Goal: Information Seeking & Learning: Learn about a topic

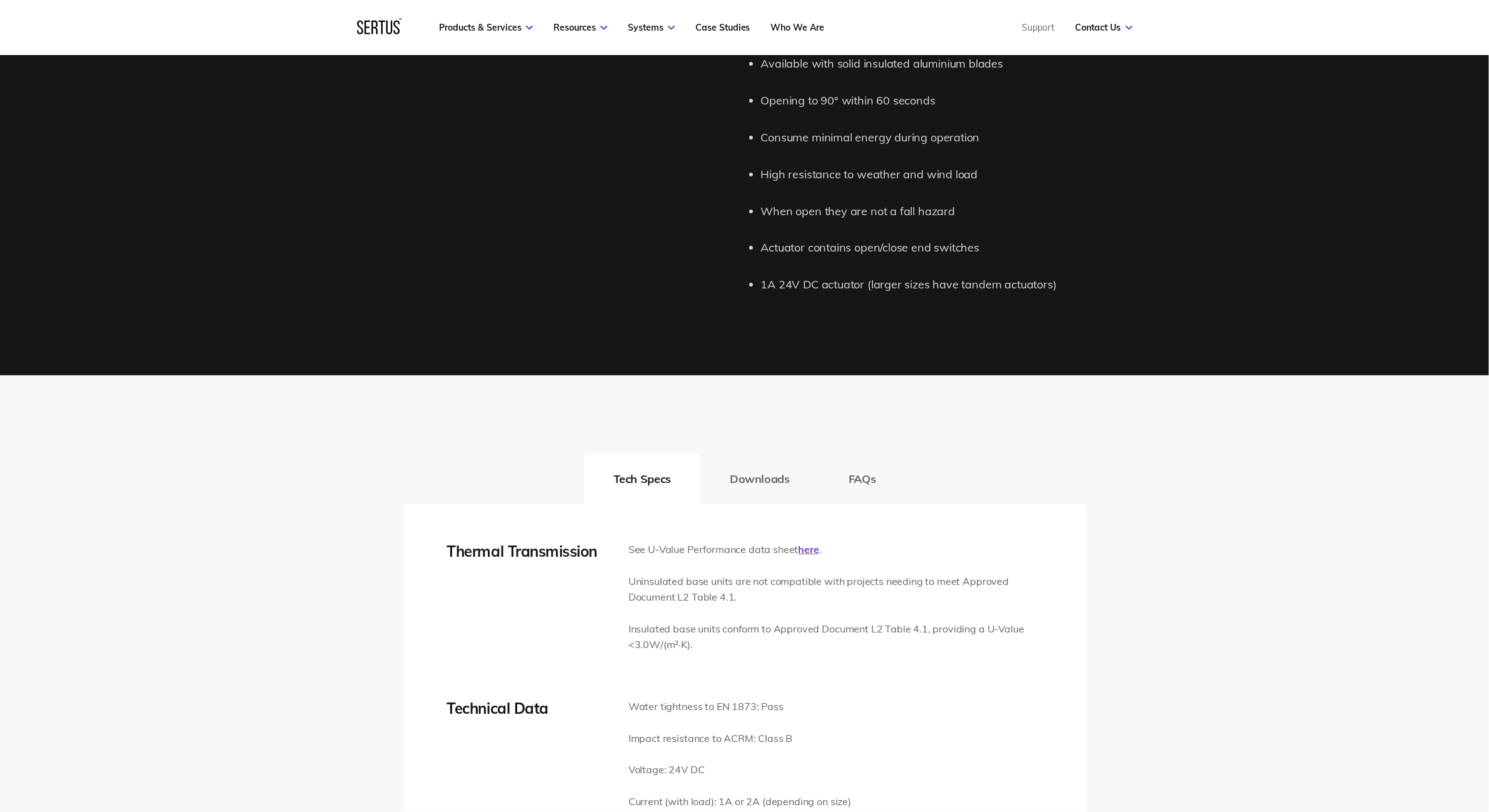
scroll to position [1642, 0]
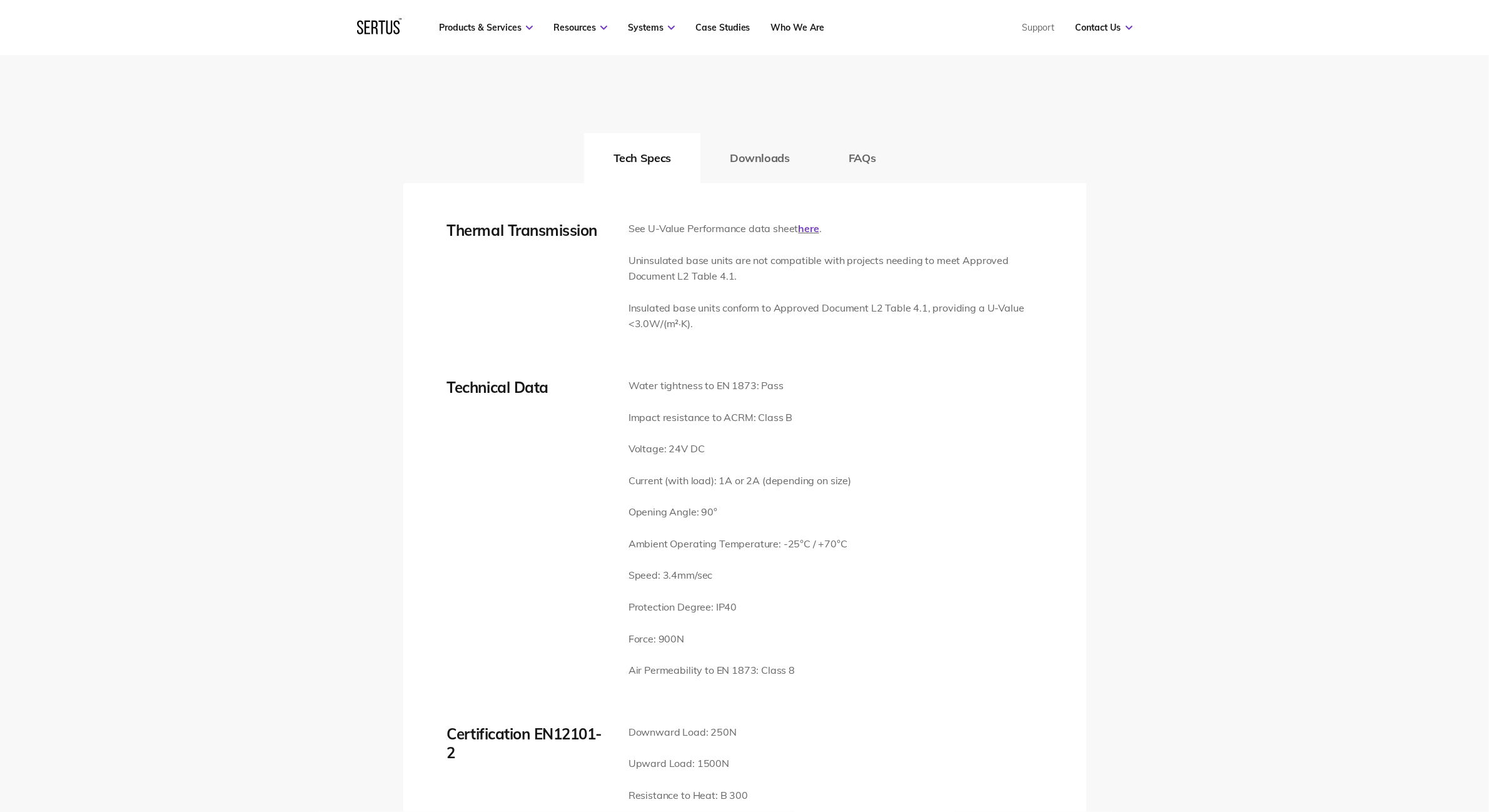
scroll to position [2111, 0]
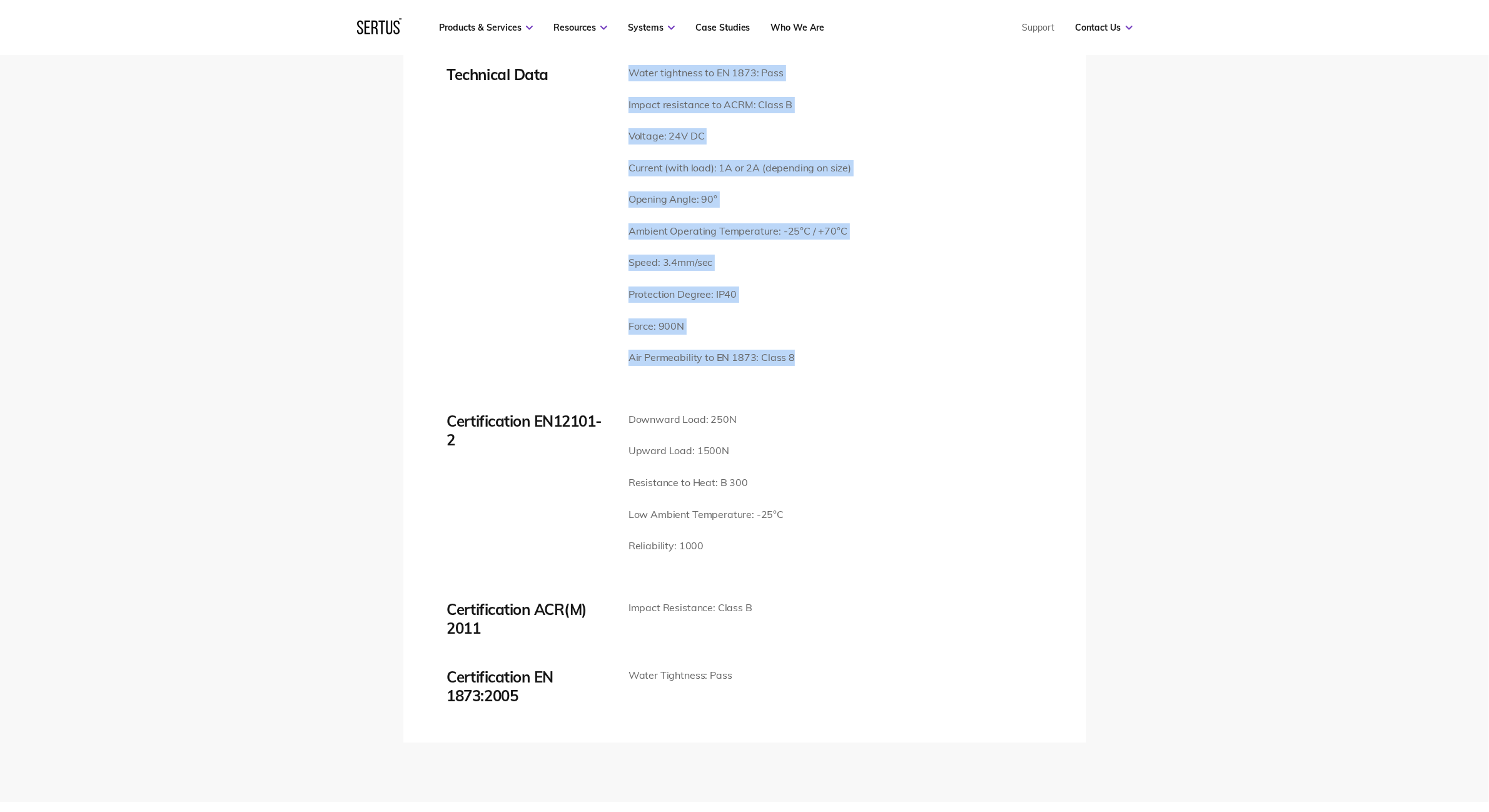
drag, startPoint x: 632, startPoint y: 57, endPoint x: 832, endPoint y: 375, distance: 375.7
click at [831, 377] on div "Thermal Transmission See U-Value Performance data sheet here . Uninsulated base…" at bounding box center [745, 306] width 596 height 797
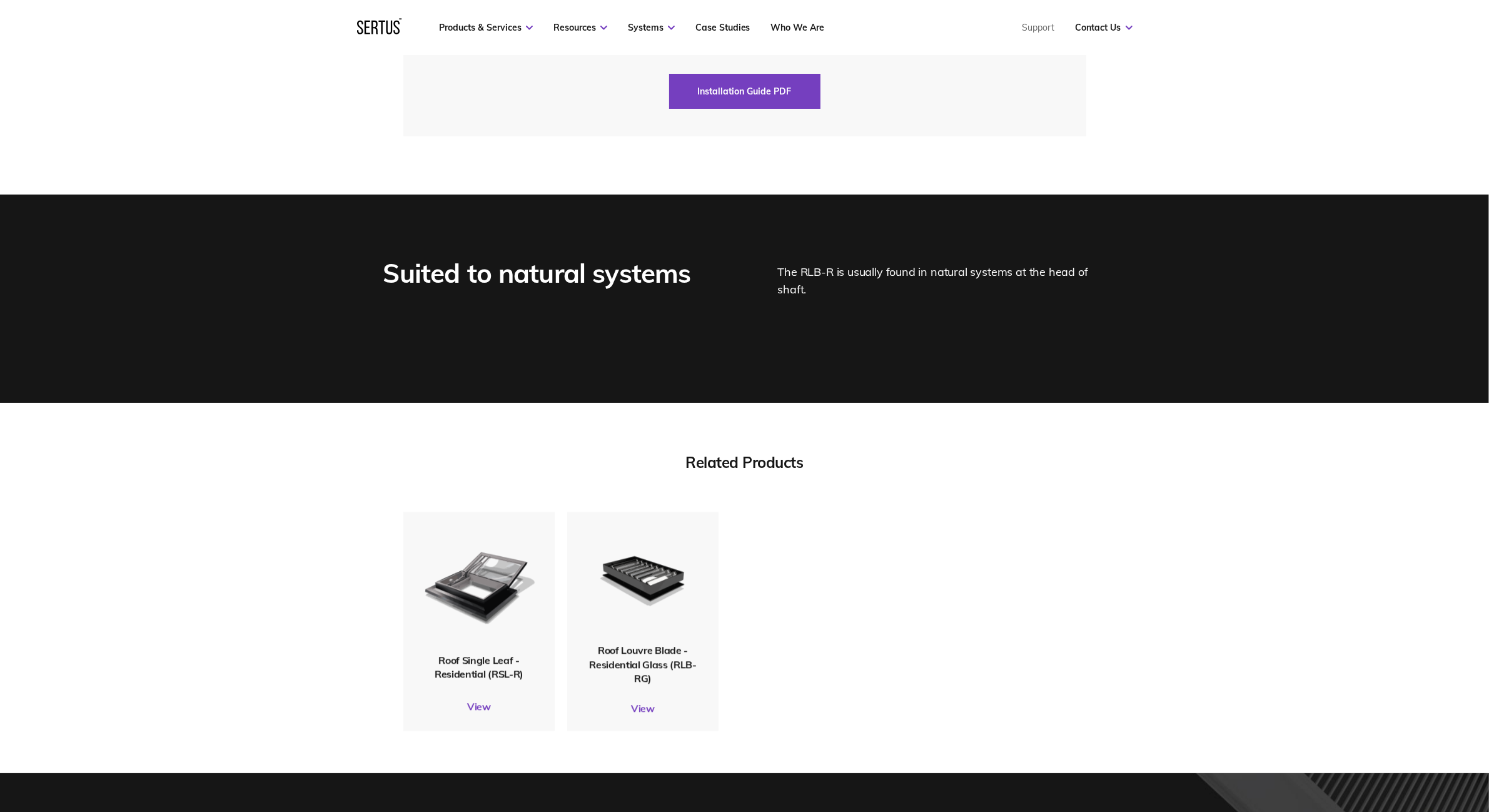
scroll to position [3595, 0]
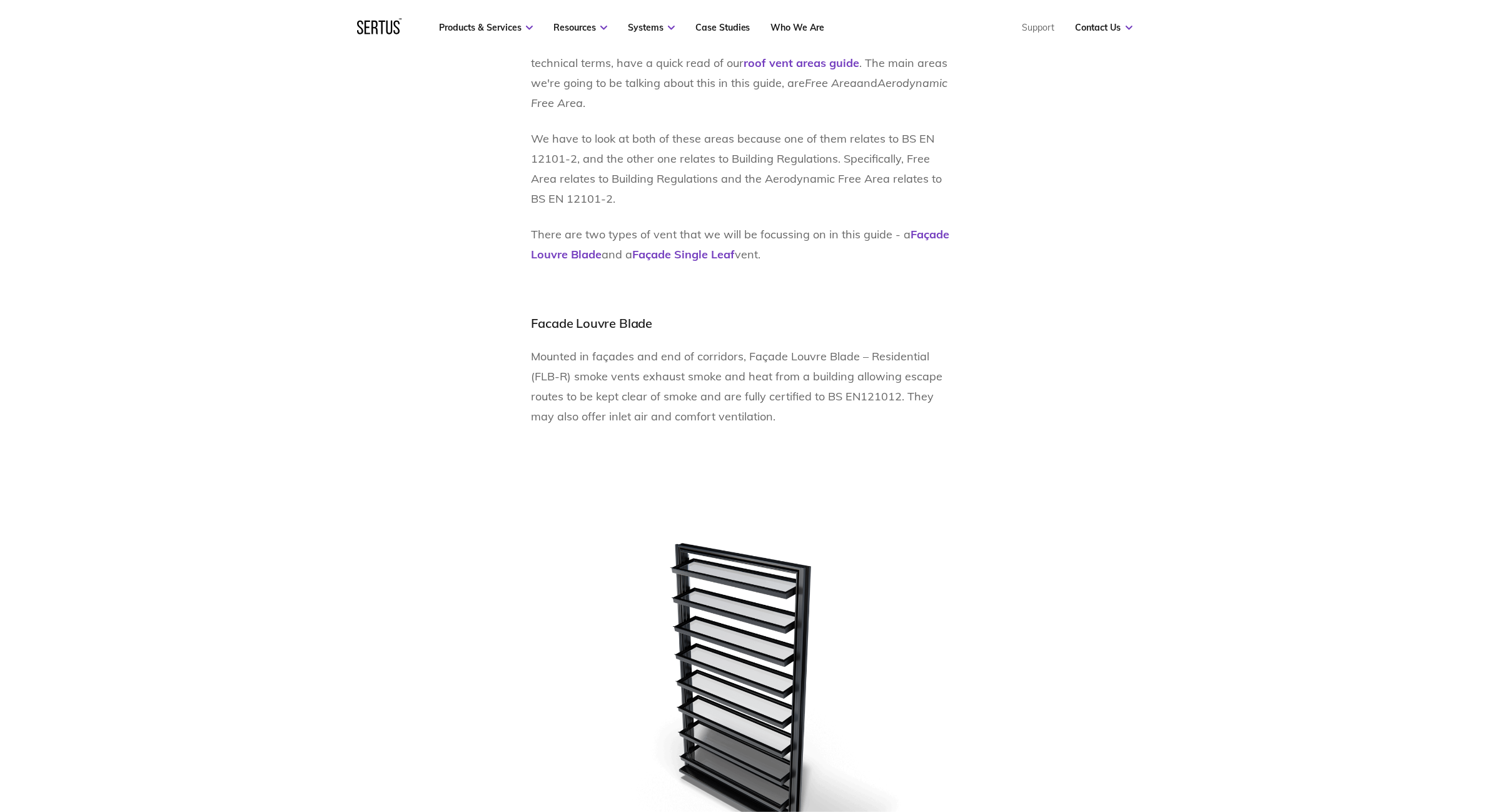
scroll to position [1016, 0]
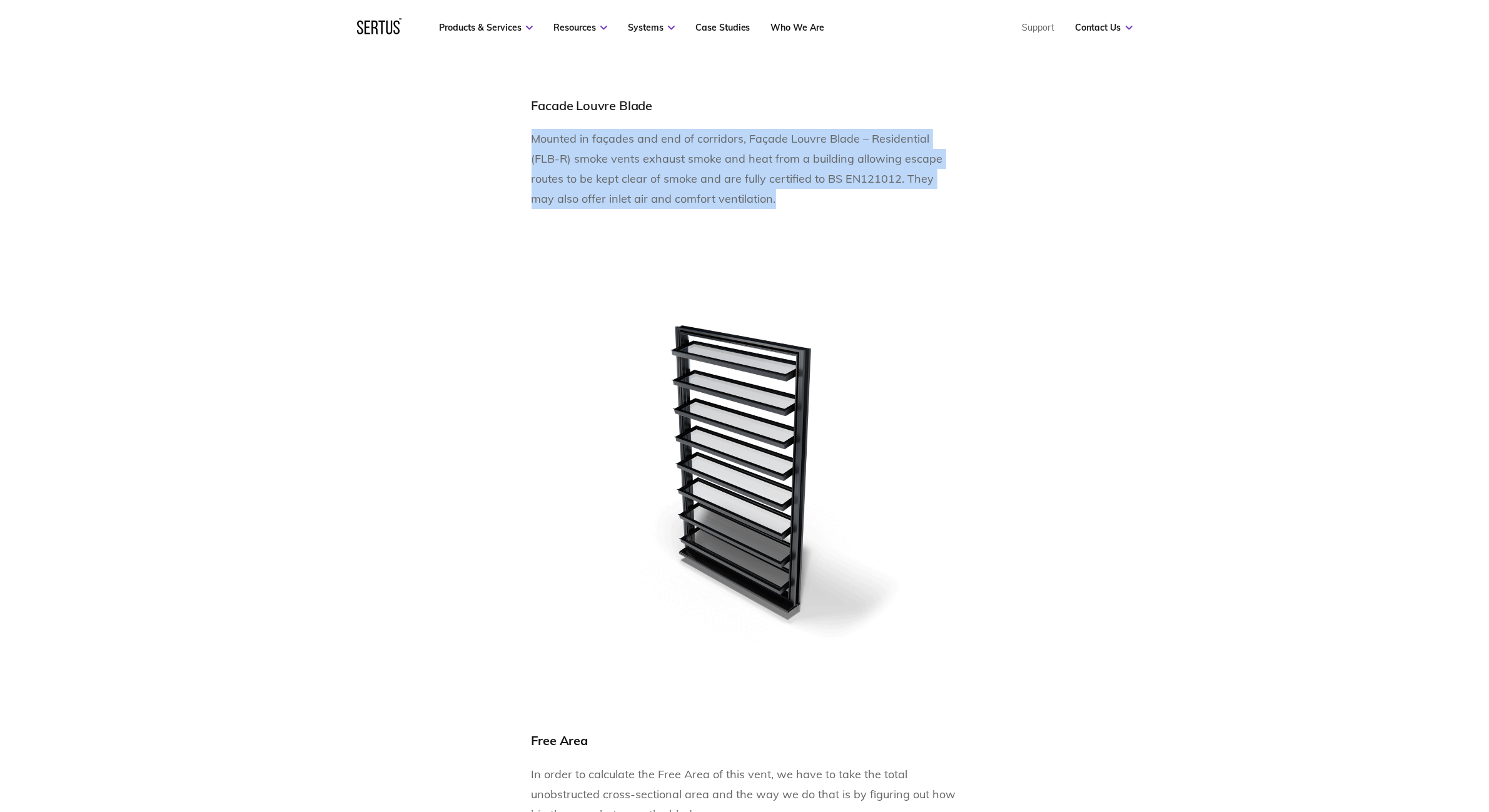
drag, startPoint x: 530, startPoint y: 132, endPoint x: 720, endPoint y: 194, distance: 199.9
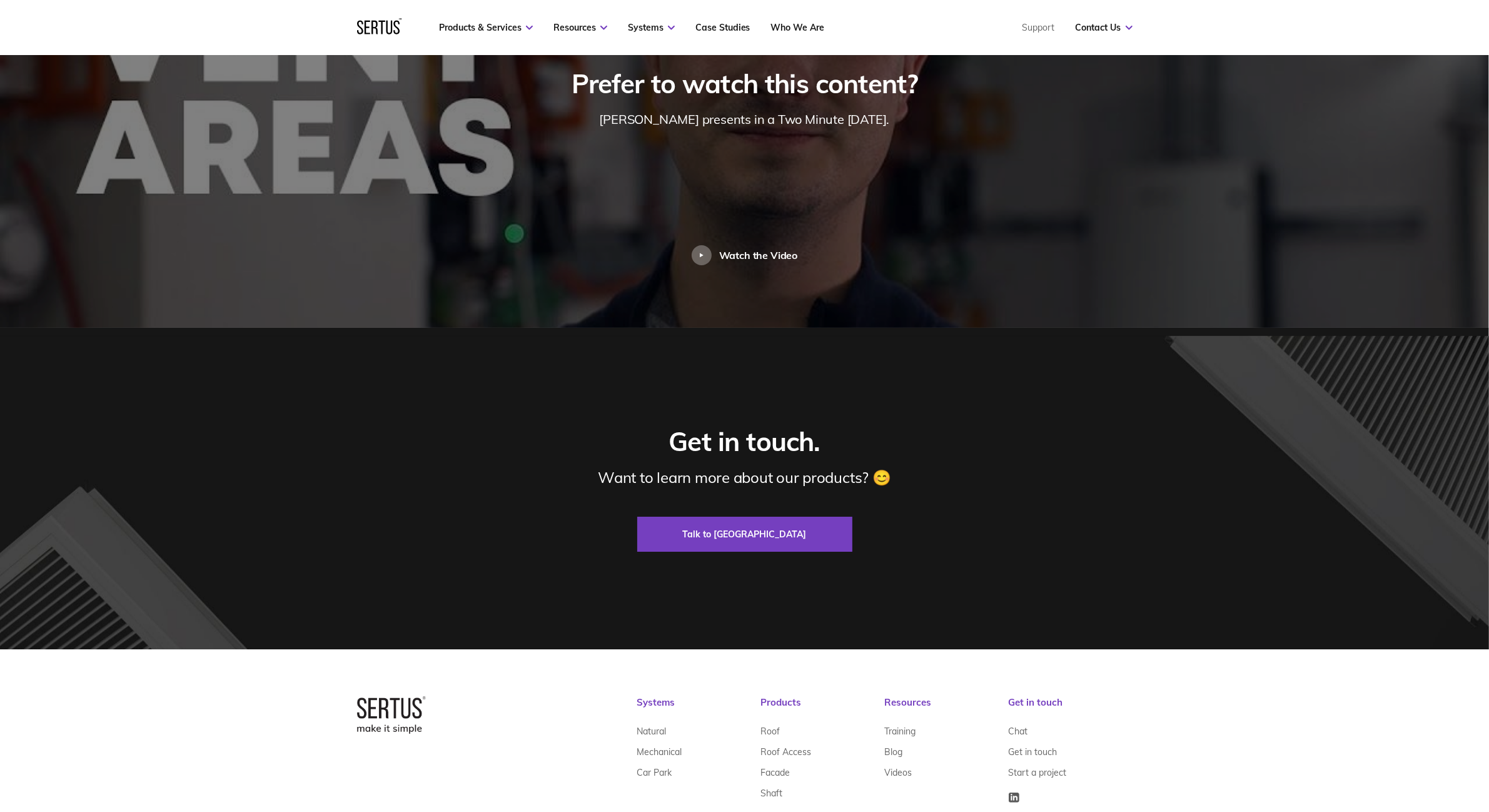
scroll to position [5719, 0]
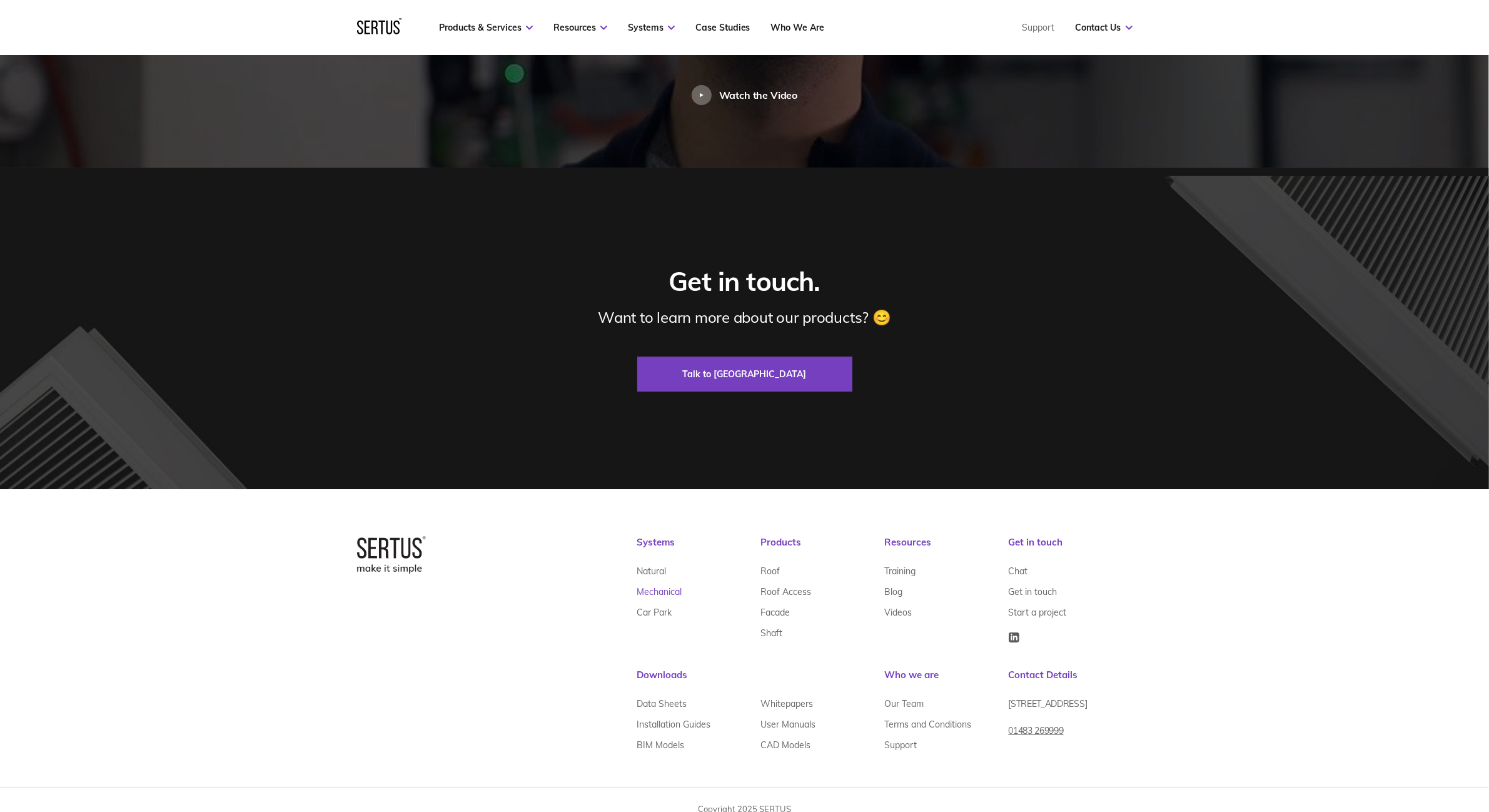
click at [660, 582] on link "Mechanical" at bounding box center [660, 592] width 45 height 21
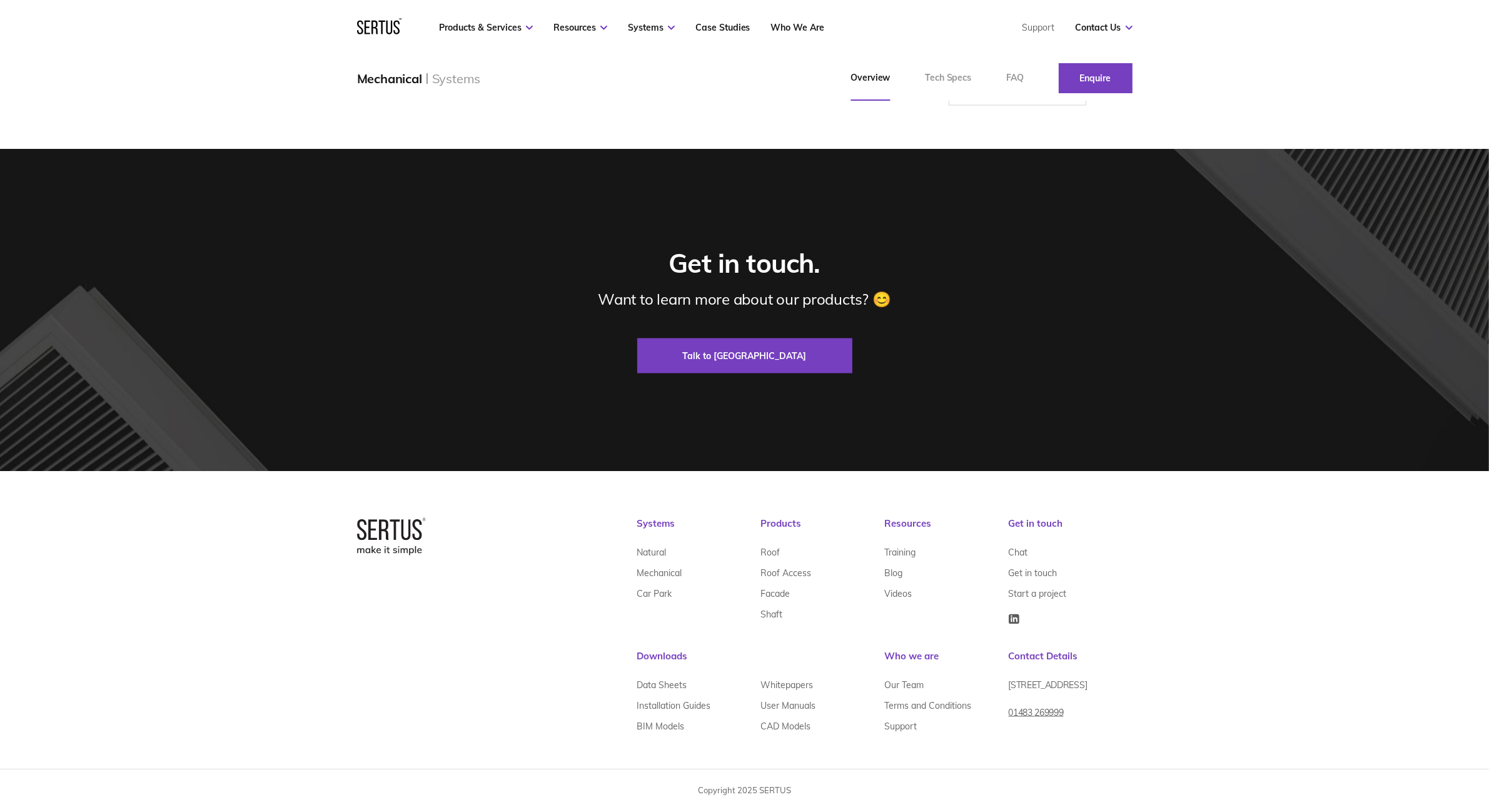
scroll to position [2542, 0]
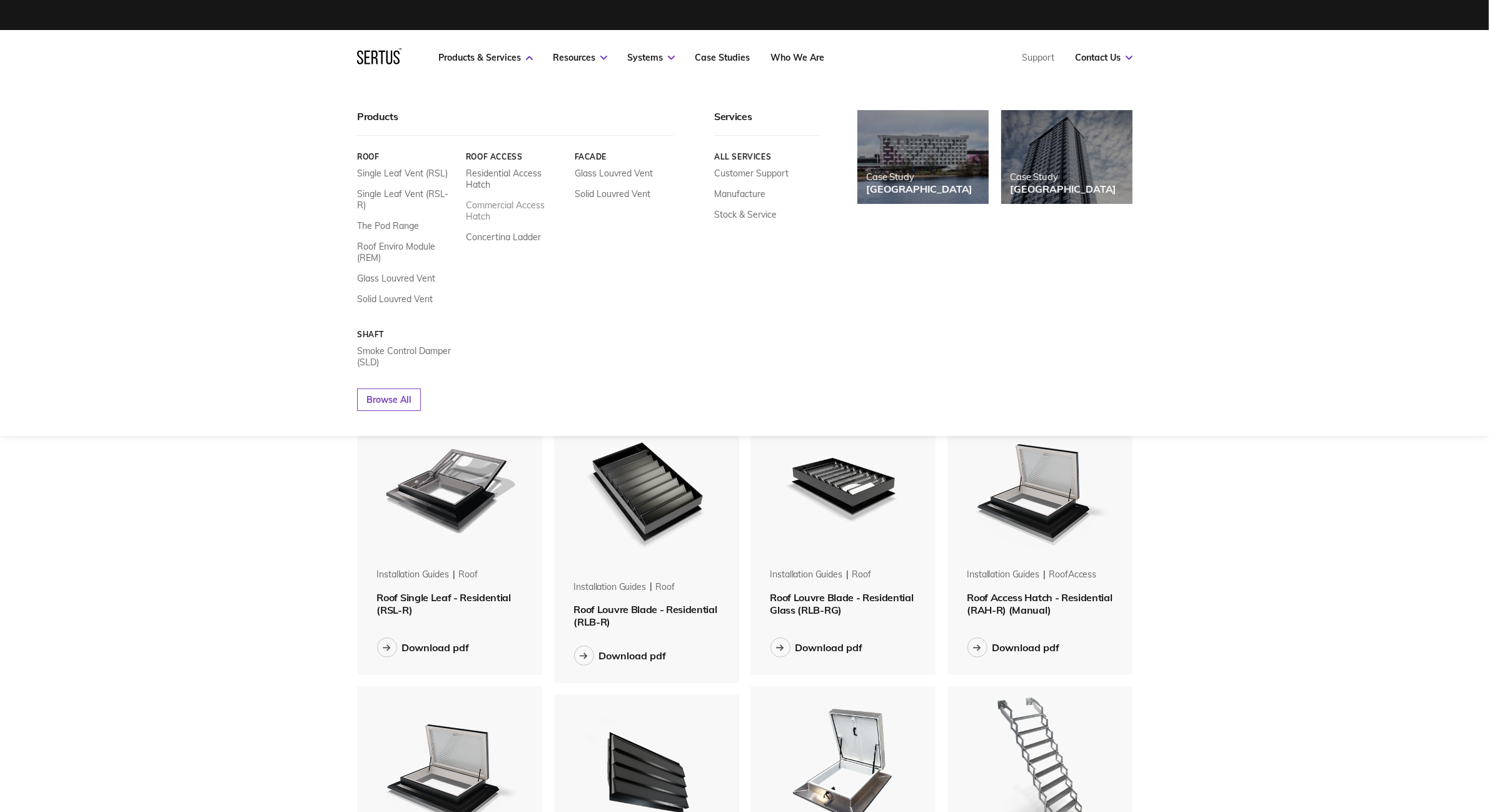
click at [508, 202] on link "Commercial Access Hatch" at bounding box center [515, 210] width 100 height 22
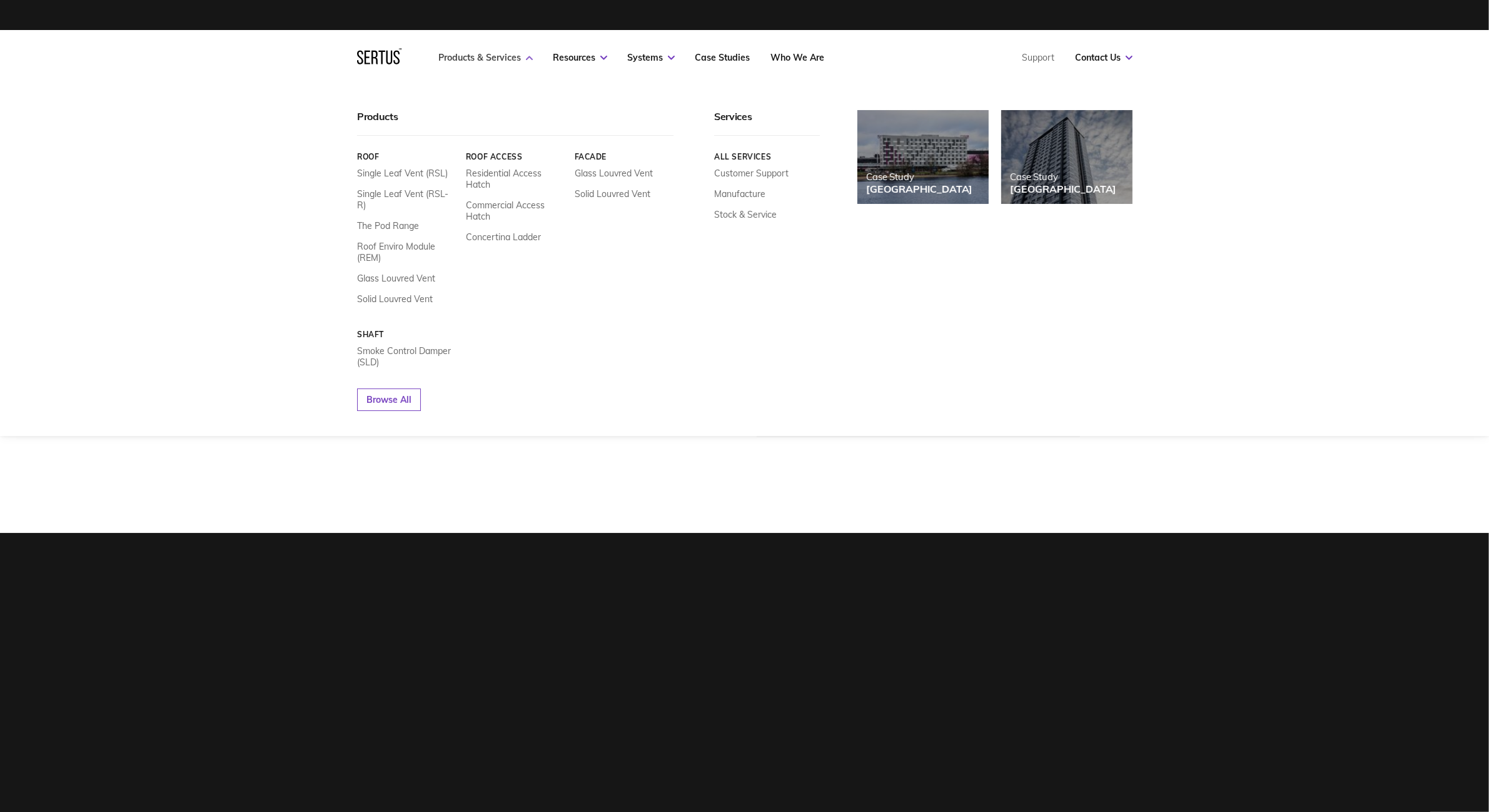
click at [472, 55] on link "Products & Services" at bounding box center [486, 57] width 94 height 11
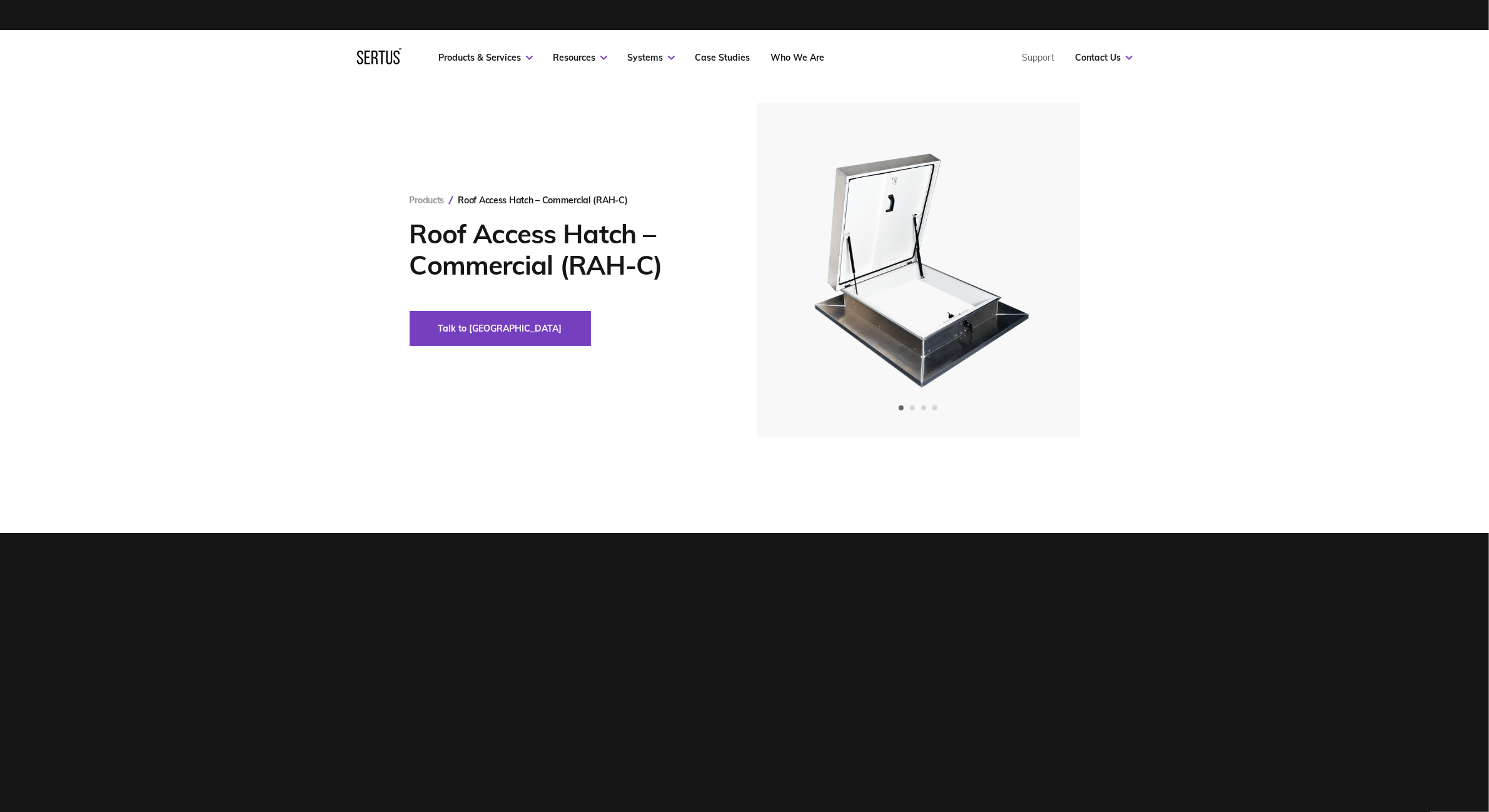
click at [540, 58] on div "Products & Services Resources Systems Case Studies Who We Are" at bounding box center [632, 57] width 386 height 11
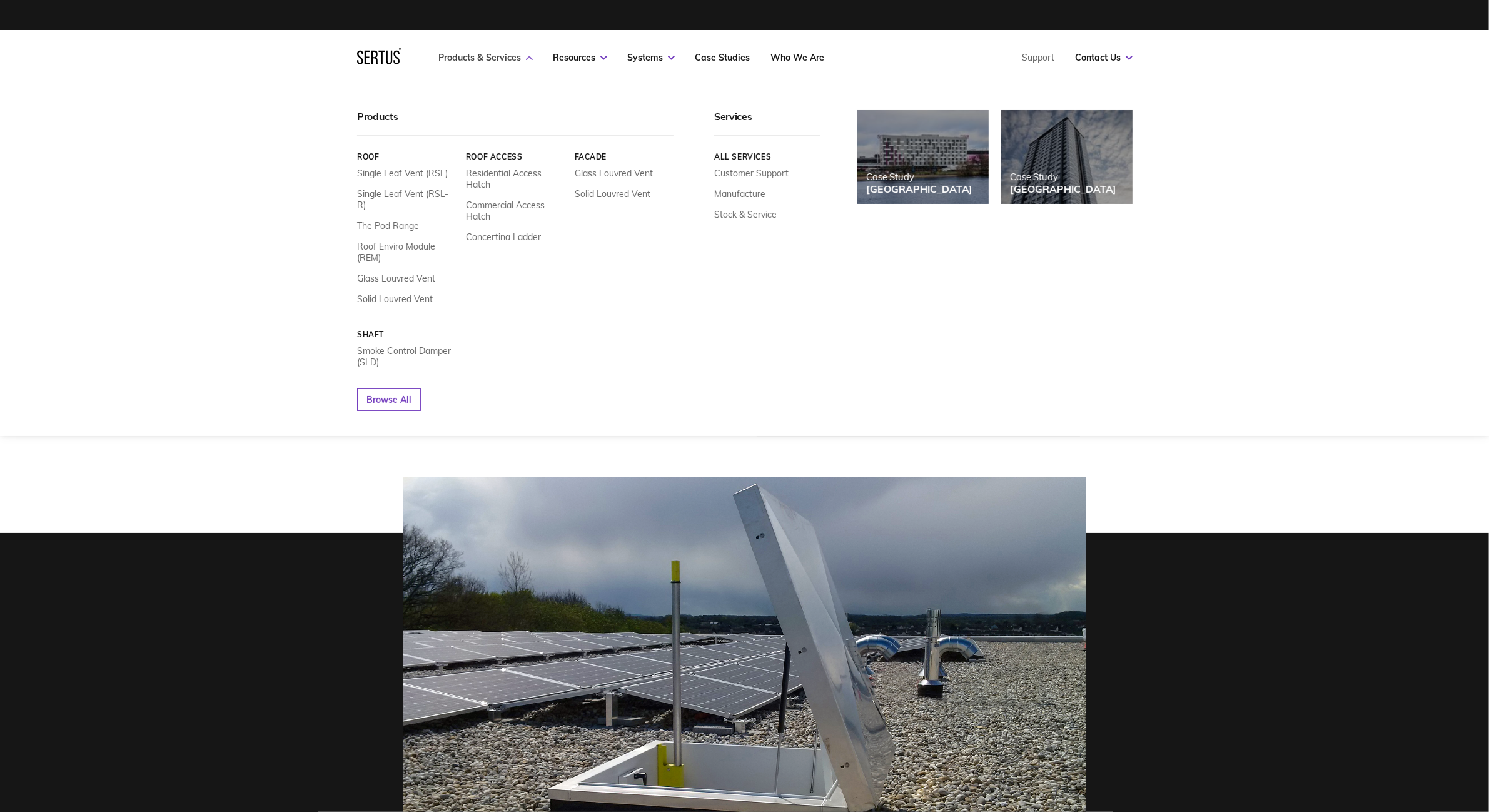
click at [519, 58] on link "Products & Services" at bounding box center [486, 57] width 94 height 11
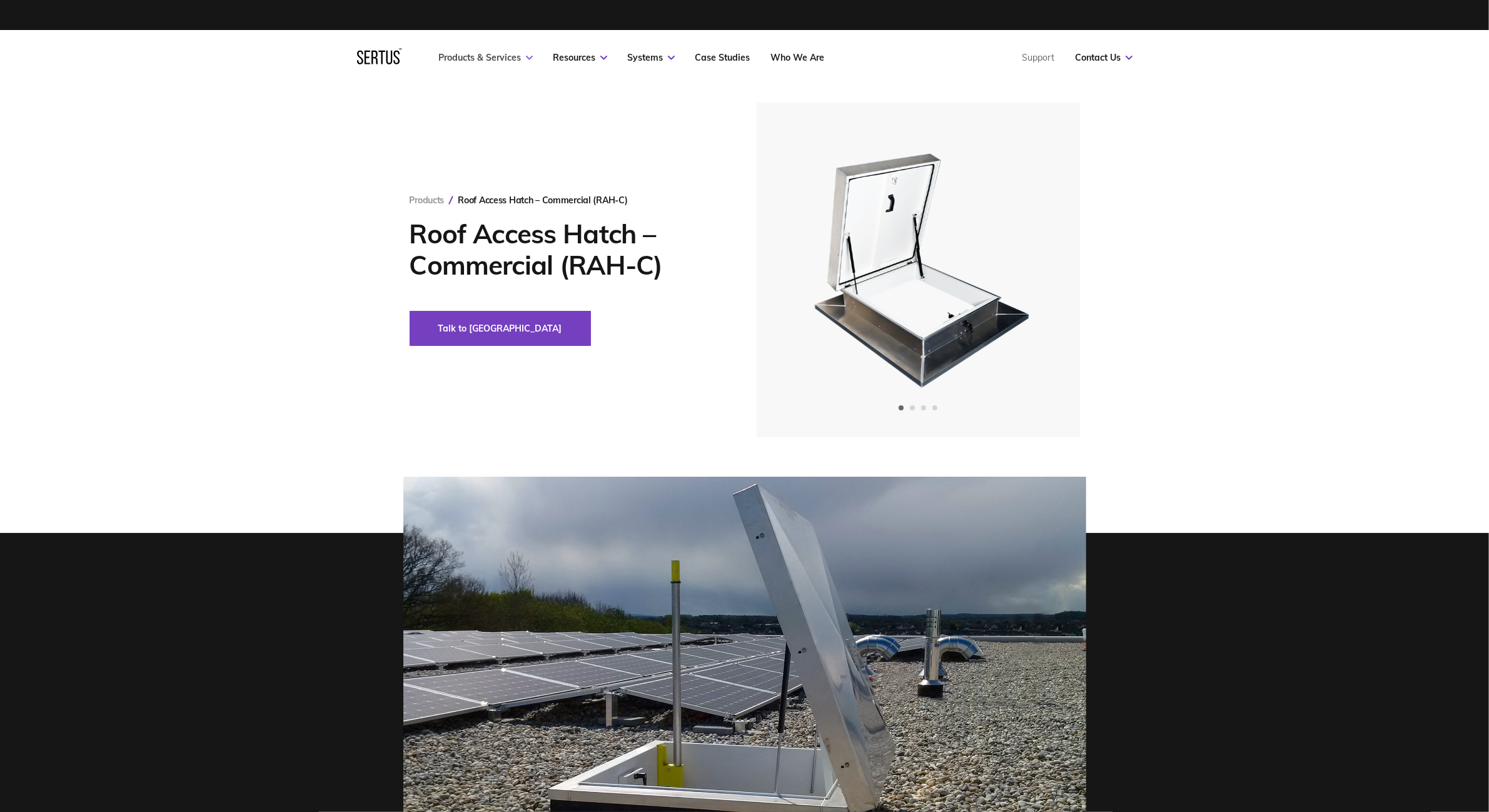
click at [519, 57] on link "Products & Services" at bounding box center [486, 57] width 94 height 11
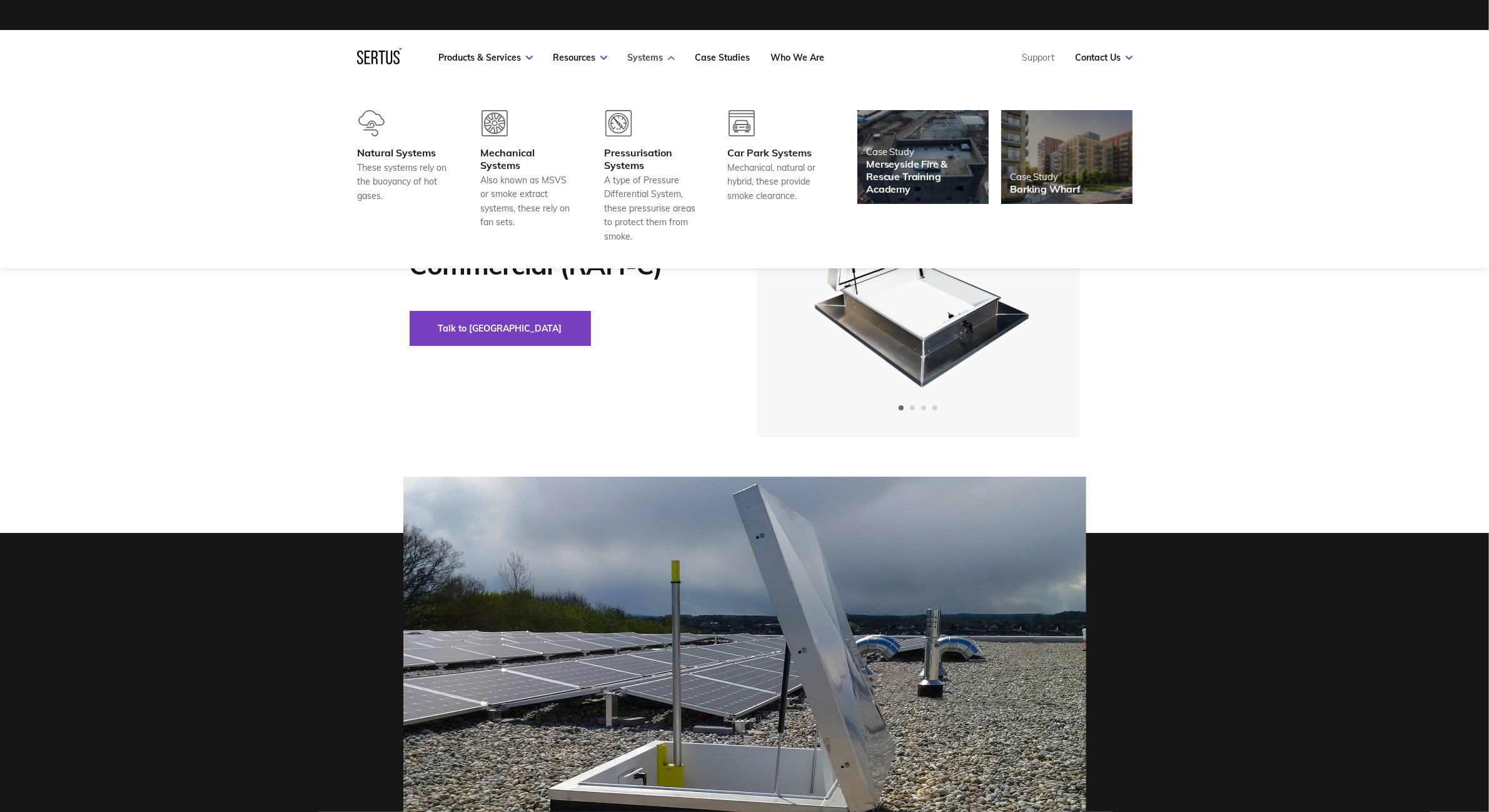
click at [670, 56] on icon at bounding box center [671, 58] width 7 height 5
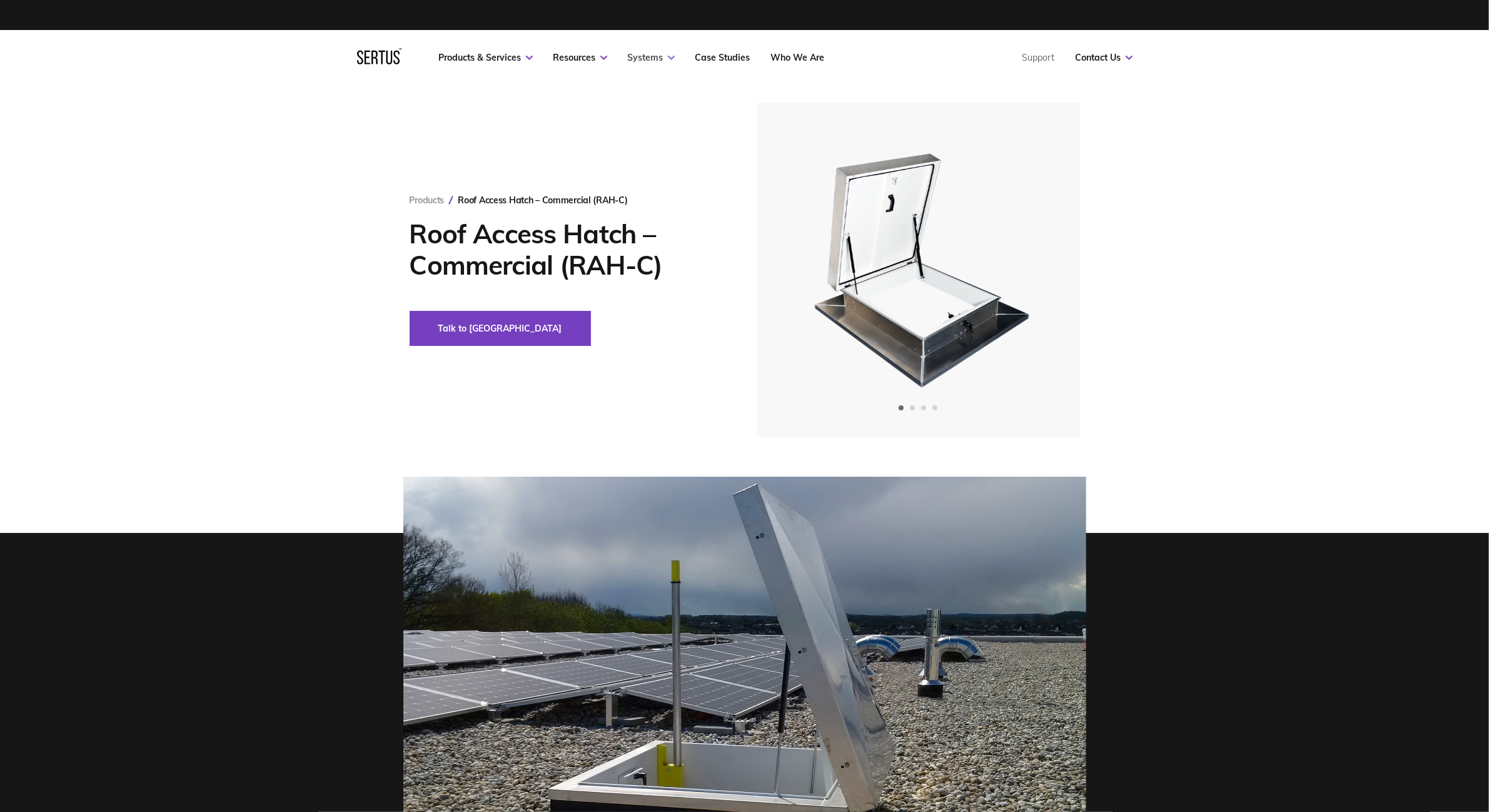
click at [670, 57] on icon at bounding box center [671, 58] width 7 height 5
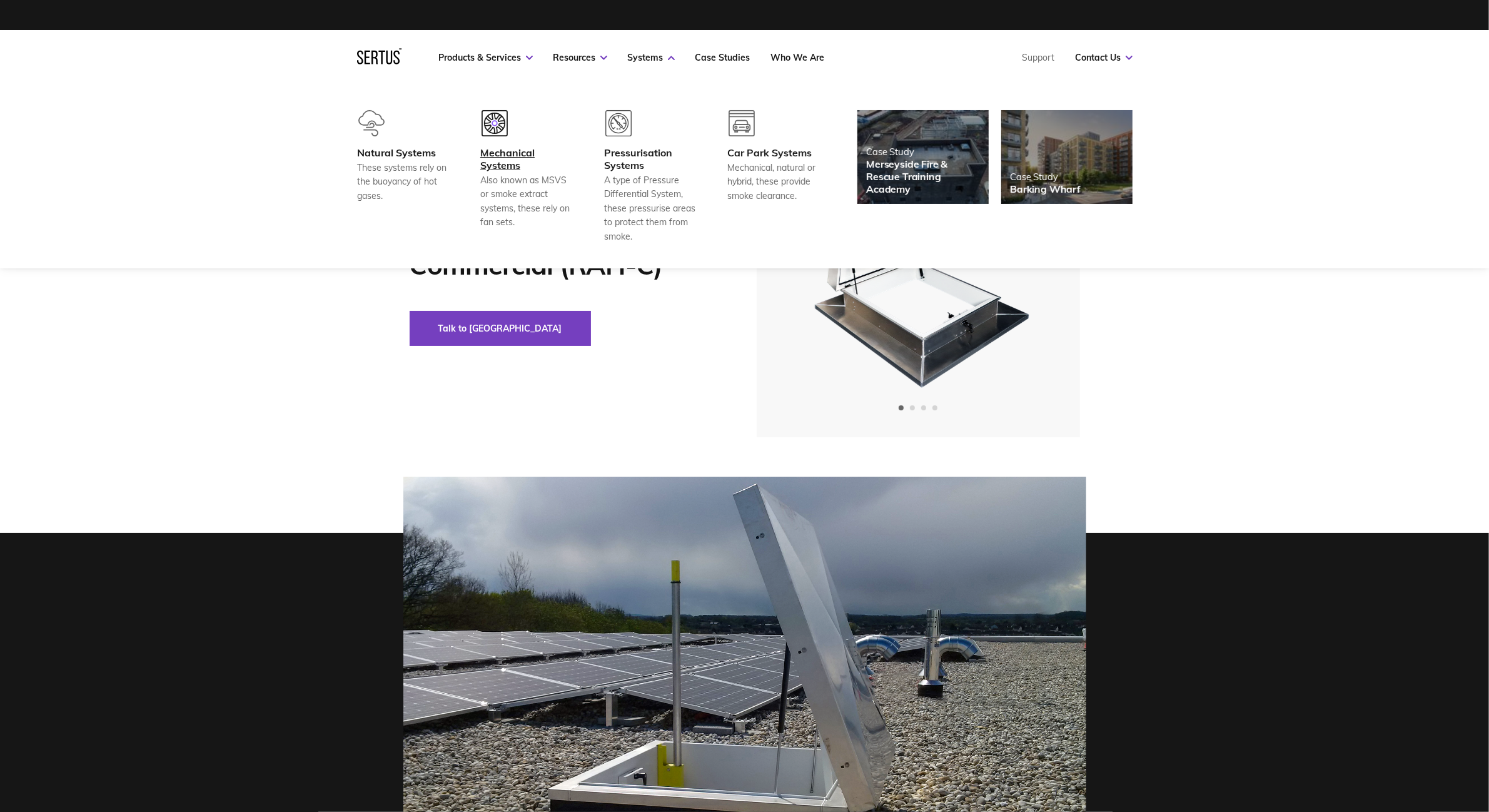
click at [518, 160] on div "Mechanical Systems" at bounding box center [526, 158] width 93 height 25
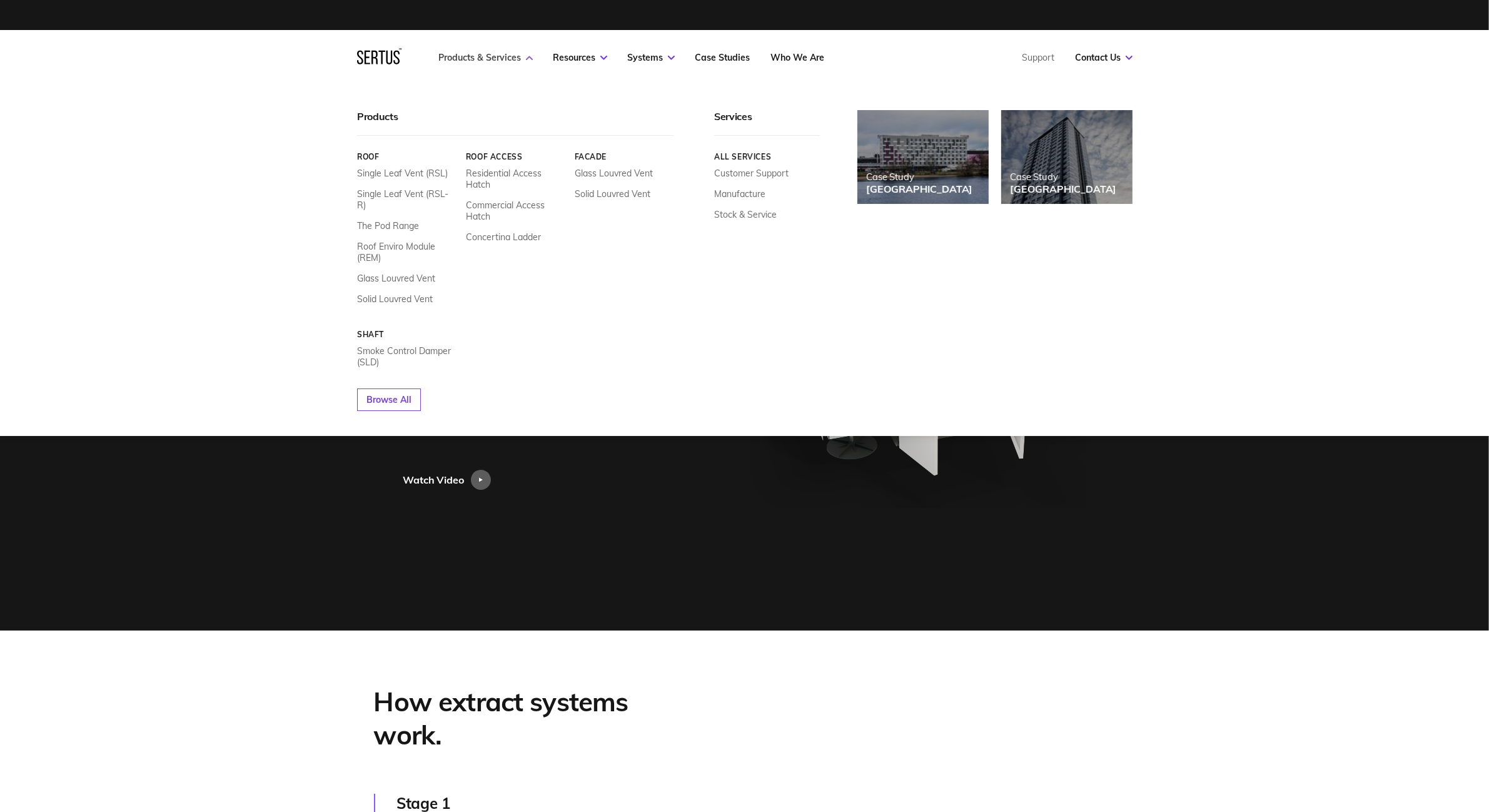
click at [516, 57] on link "Products & Services" at bounding box center [486, 57] width 94 height 11
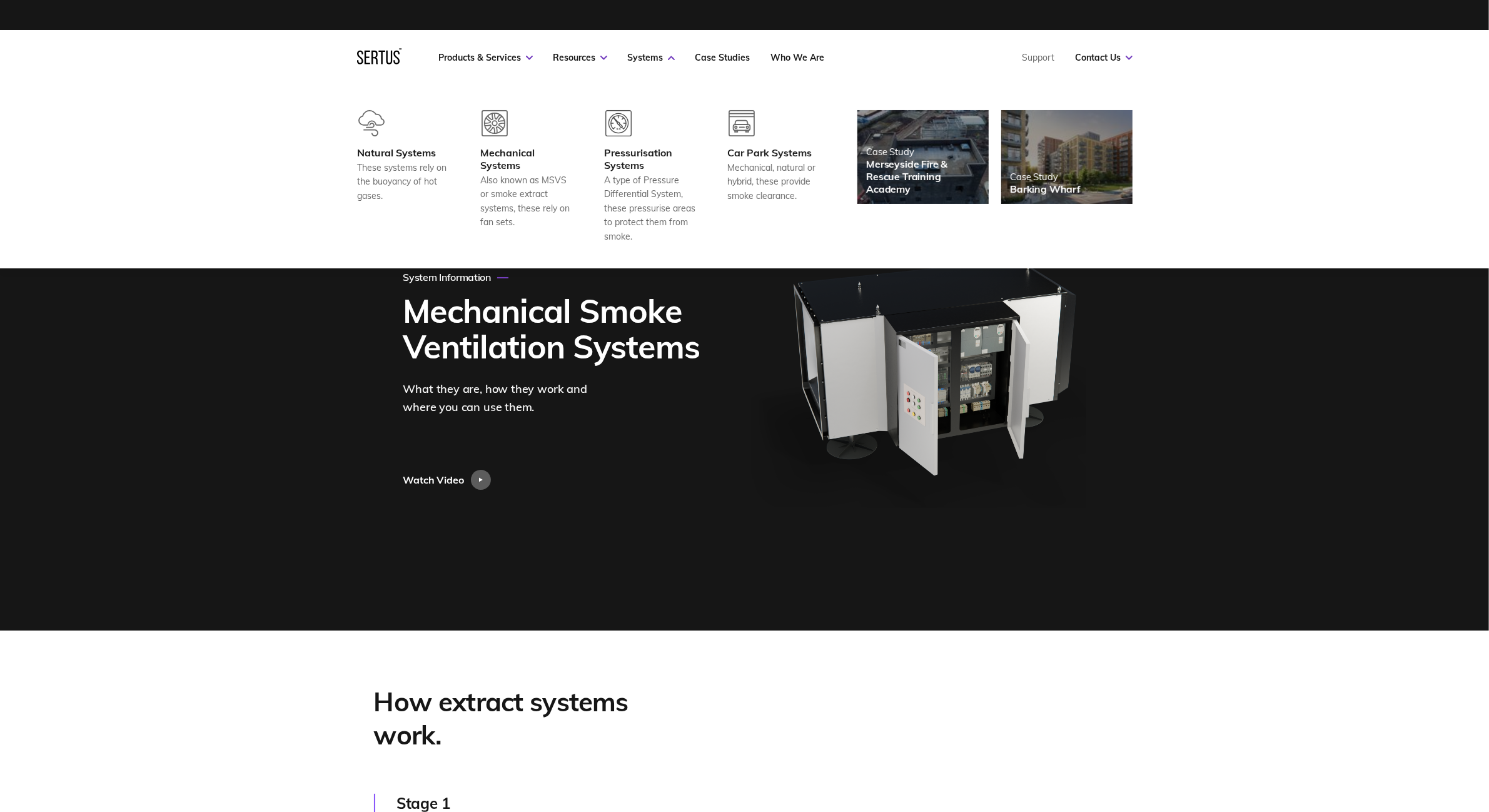
click at [374, 53] on icon at bounding box center [380, 56] width 44 height 16
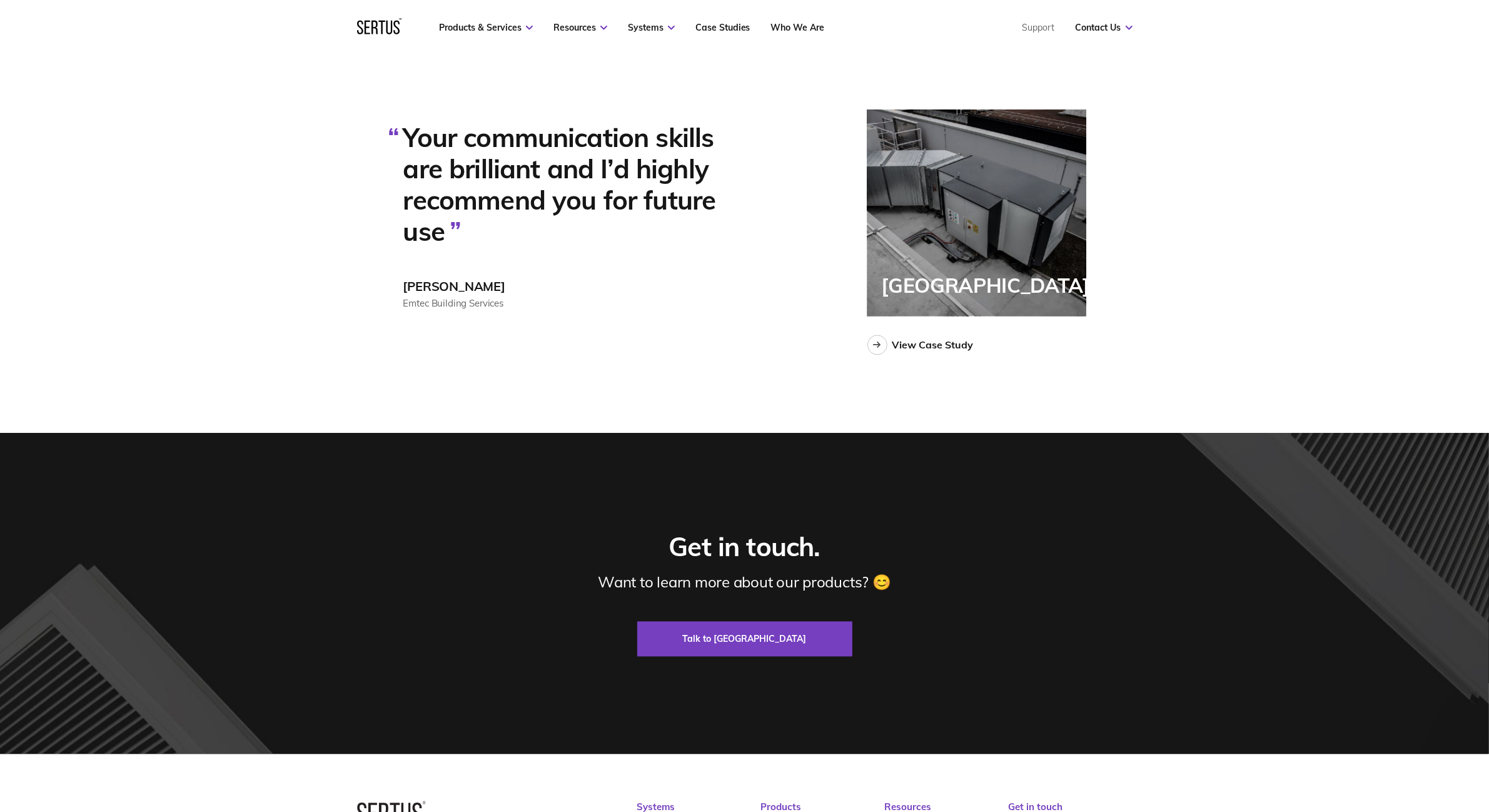
scroll to position [3572, 0]
